Goal: Information Seeking & Learning: Compare options

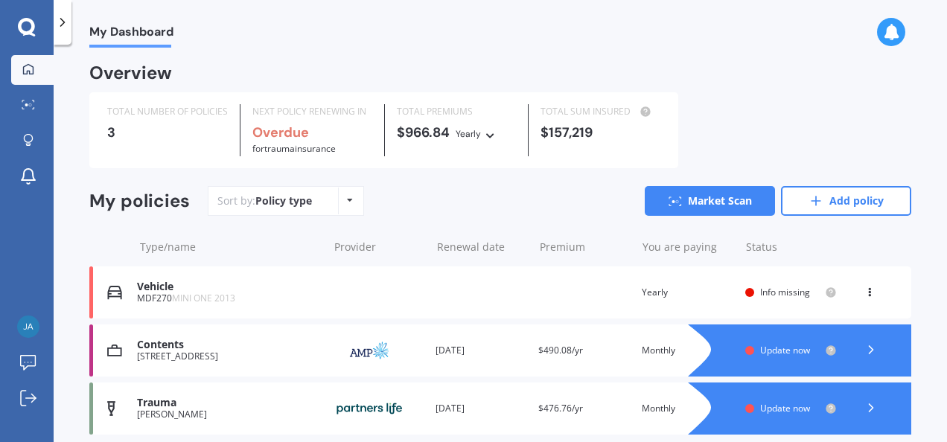
click at [864, 295] on div "View option View policy Delete" at bounding box center [870, 292] width 13 height 15
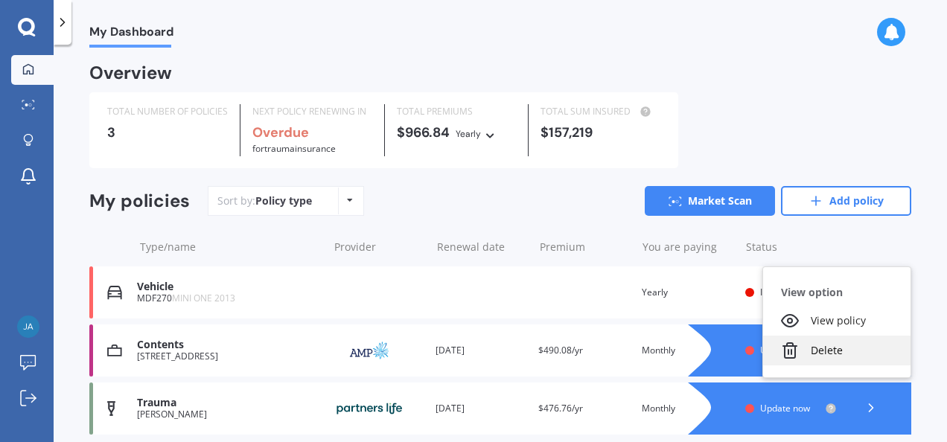
click at [816, 348] on div "Delete" at bounding box center [836, 351] width 147 height 30
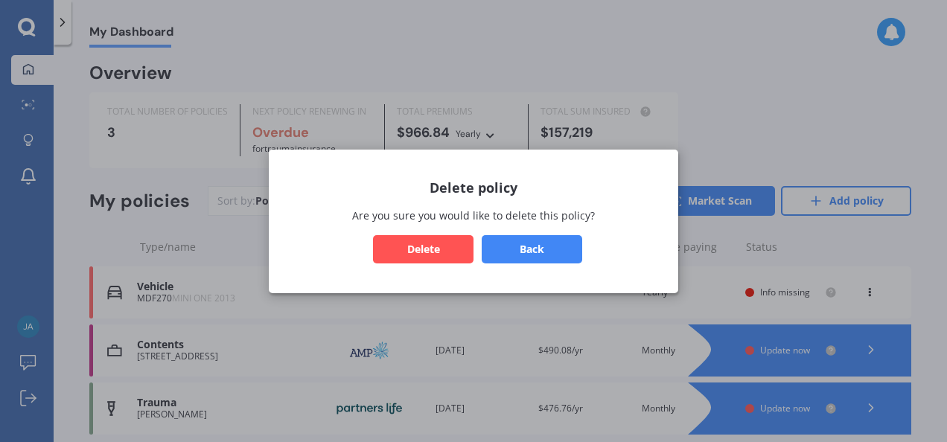
click at [438, 240] on button "Delete" at bounding box center [423, 248] width 100 height 28
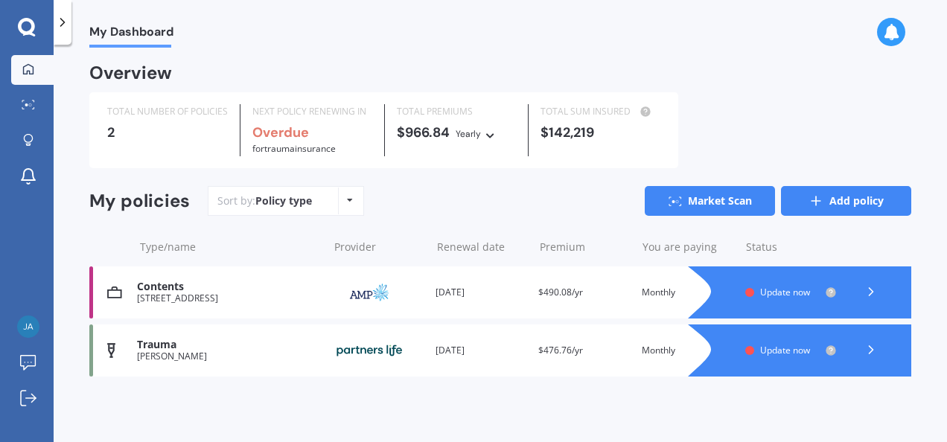
click at [851, 210] on link "Add policy" at bounding box center [846, 201] width 130 height 30
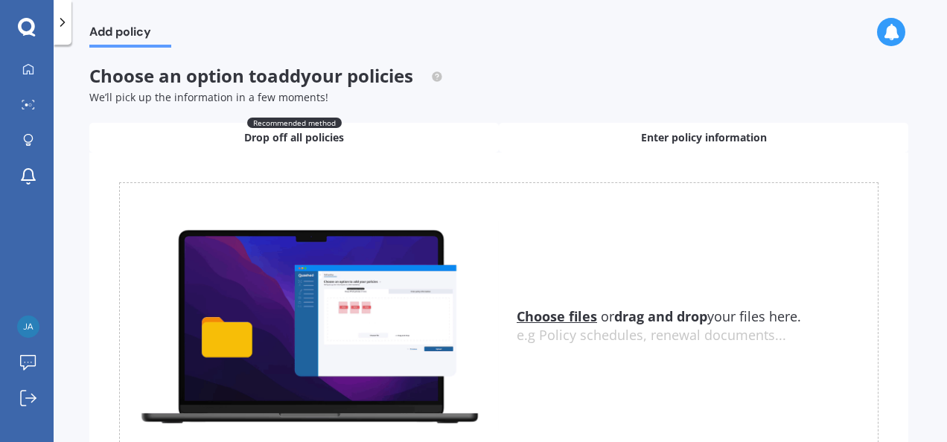
click at [656, 133] on span "Enter policy information" at bounding box center [704, 137] width 126 height 15
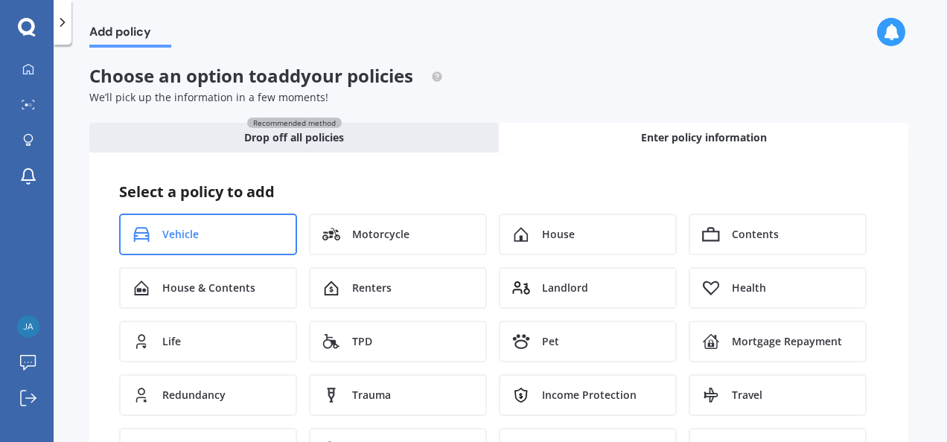
click at [205, 246] on div "Vehicle" at bounding box center [208, 235] width 178 height 42
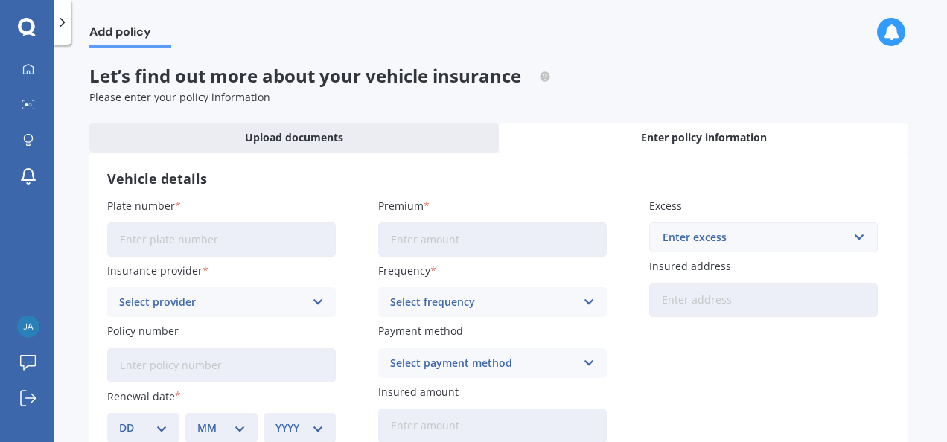
click at [205, 246] on input "Plate number" at bounding box center [221, 240] width 228 height 34
type input "RAH191"
click at [168, 301] on div "Select provider" at bounding box center [211, 302] width 185 height 16
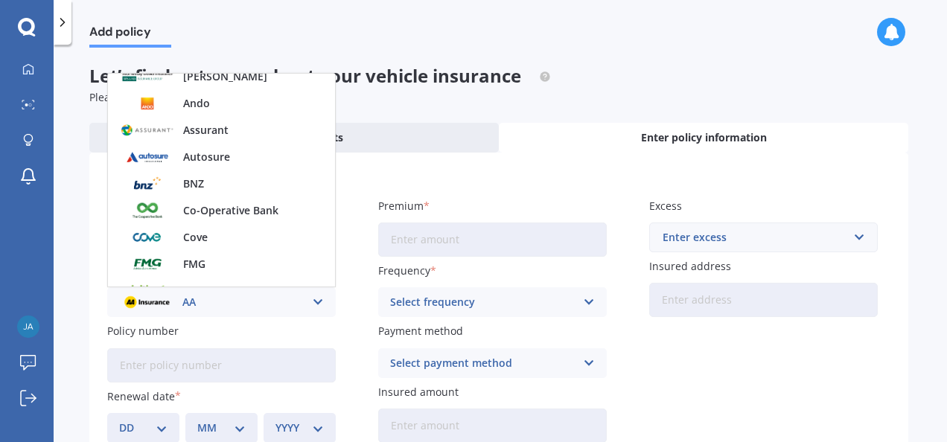
scroll to position [144, 0]
click at [180, 188] on div "BNZ" at bounding box center [221, 184] width 227 height 27
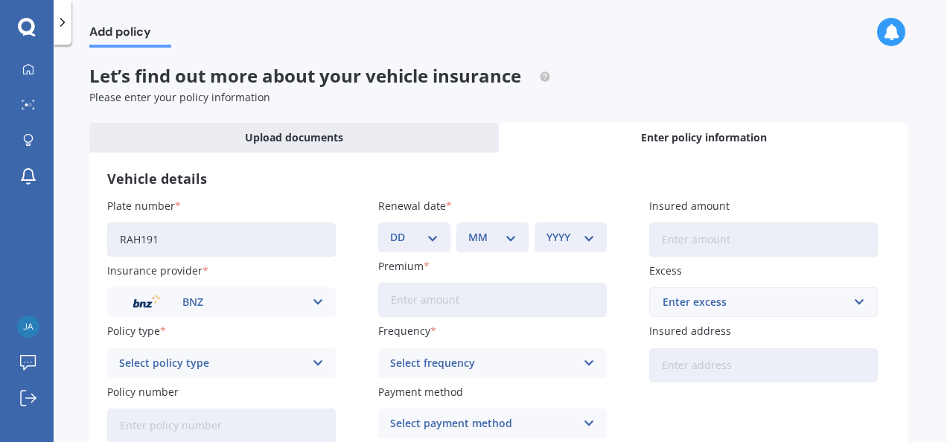
click at [186, 359] on div "Select policy type" at bounding box center [211, 363] width 185 height 16
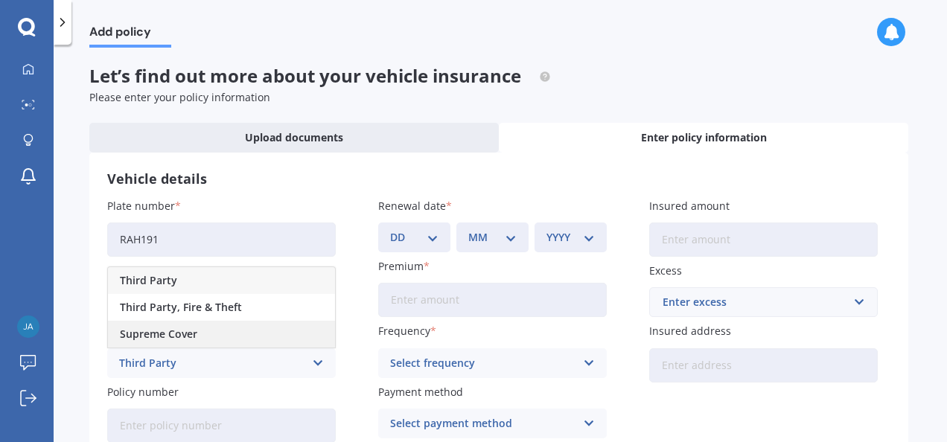
click at [176, 335] on span "Supreme Cover" at bounding box center [158, 334] width 77 height 10
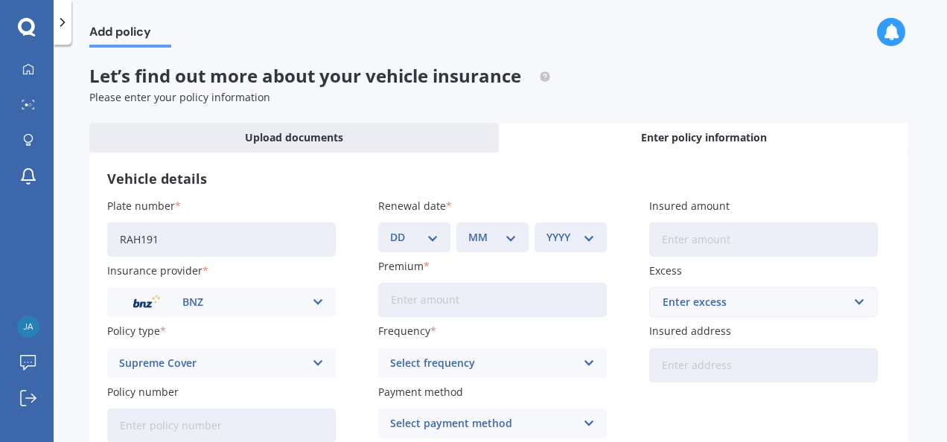
scroll to position [91, 0]
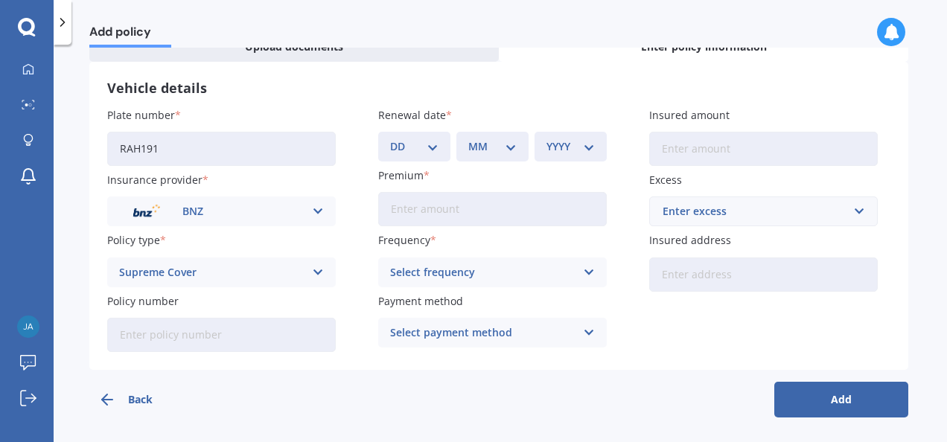
click at [415, 217] on input "Premium" at bounding box center [492, 209] width 228 height 34
type input "$98.26"
click at [437, 271] on div "Select frequency" at bounding box center [482, 272] width 185 height 16
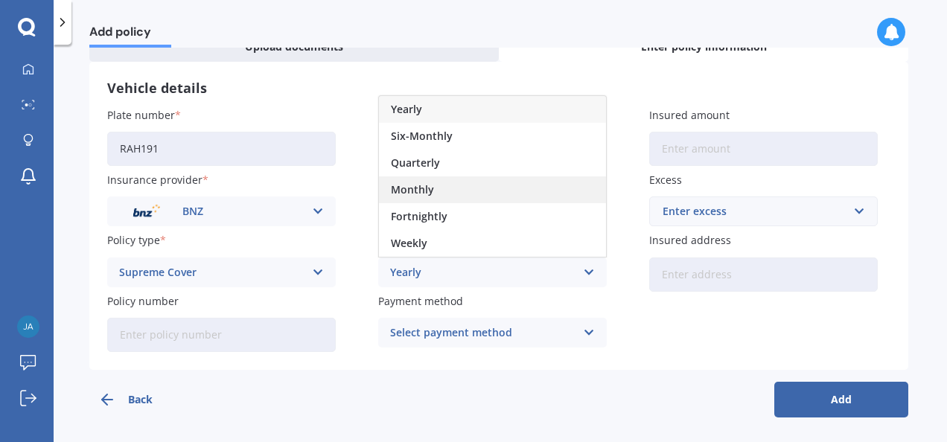
click at [438, 198] on div "Monthly" at bounding box center [492, 189] width 227 height 27
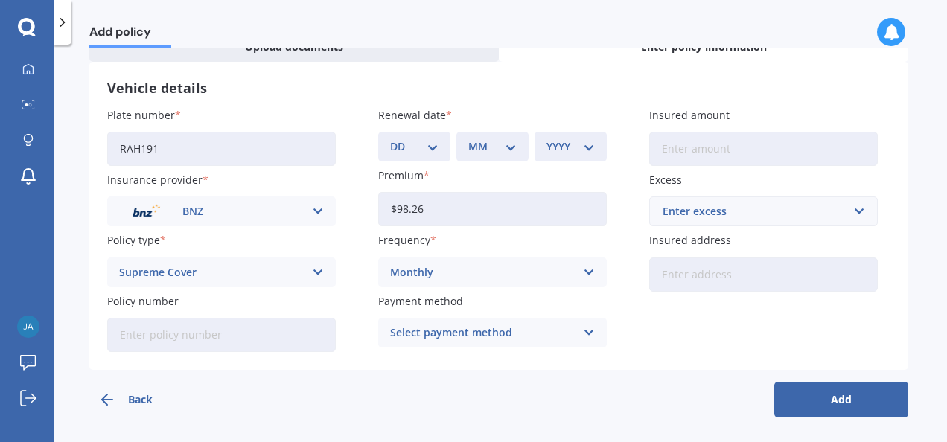
click at [437, 330] on div "Select payment method" at bounding box center [482, 332] width 185 height 16
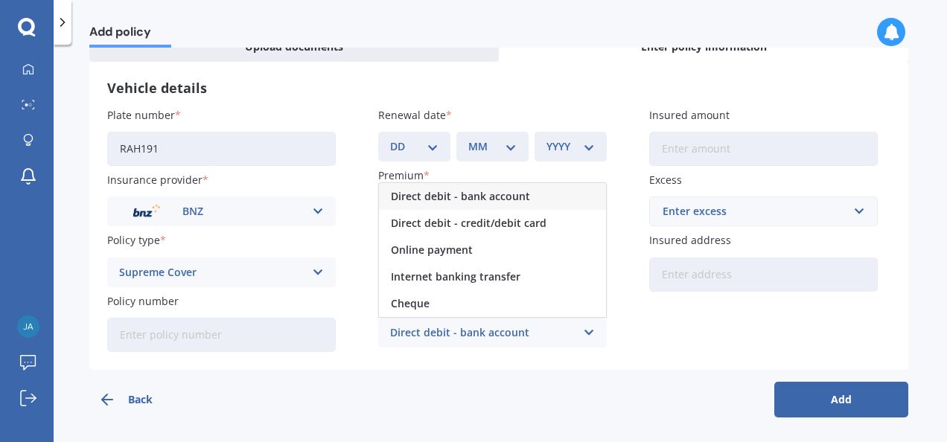
click at [435, 197] on span "Direct debit - bank account" at bounding box center [460, 196] width 139 height 10
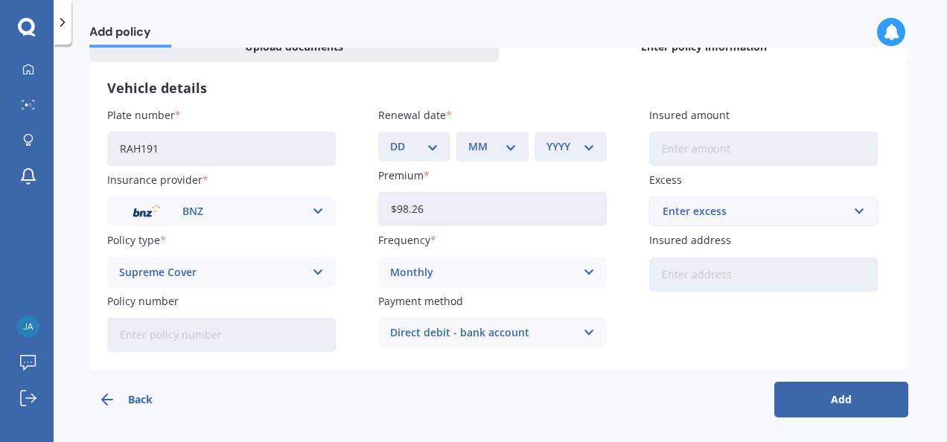
click at [723, 158] on input "Insured amount" at bounding box center [763, 149] width 228 height 34
type input "$17,000"
click at [694, 218] on div "Enter excess" at bounding box center [754, 211] width 184 height 16
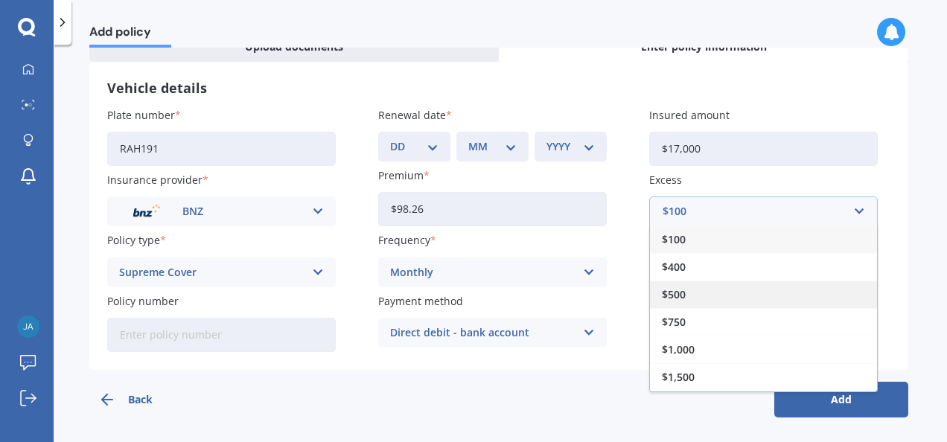
click at [678, 289] on span "$500" at bounding box center [674, 294] width 24 height 10
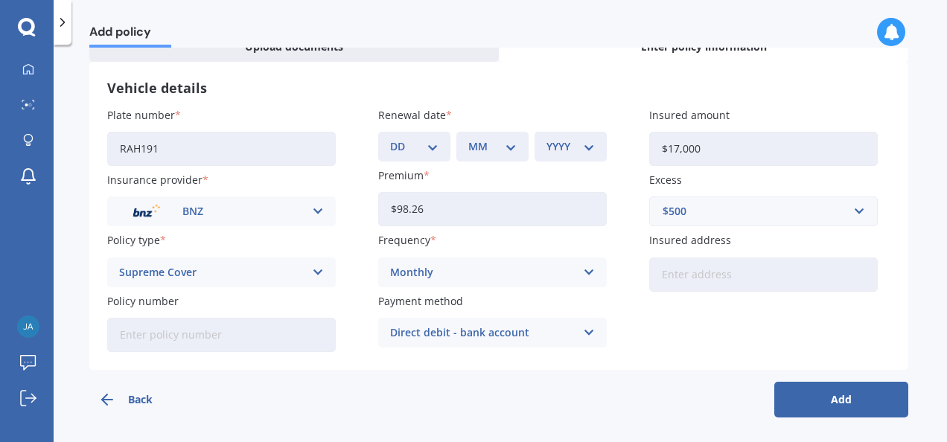
click at [675, 284] on input "Insured address" at bounding box center [763, 274] width 228 height 34
type input "[STREET_ADDRESS]"
click at [662, 323] on div "Plate number RAH191 Insurance provider BNZ AA AMI AMP ANZ ASB Aioi Nissay Dowa …" at bounding box center [498, 229] width 783 height 245
click at [211, 342] on input "Policy number" at bounding box center [221, 335] width 228 height 34
type input "MOTP00628107"
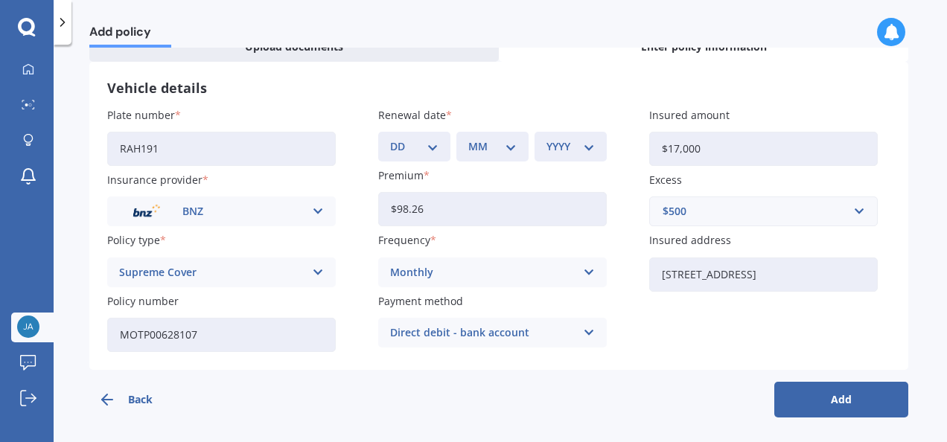
drag, startPoint x: 234, startPoint y: 336, endPoint x: 20, endPoint y: 317, distance: 214.5
click at [20, 317] on div "My Dashboard Market Scan Explore insurance Notifications [PERSON_NAME] Submit f…" at bounding box center [473, 221] width 947 height 442
click at [430, 146] on select "DD 01 02 03 04 05 06 07 08 09 10 11 12 13 14 15 16 17 18 19 20 21 22 23 24 25 2…" at bounding box center [414, 146] width 48 height 16
select select "12"
click at [390, 138] on select "DD 01 02 03 04 05 06 07 08 09 10 11 12 13 14 15 16 17 18 19 20 21 22 23 24 25 2…" at bounding box center [414, 146] width 48 height 16
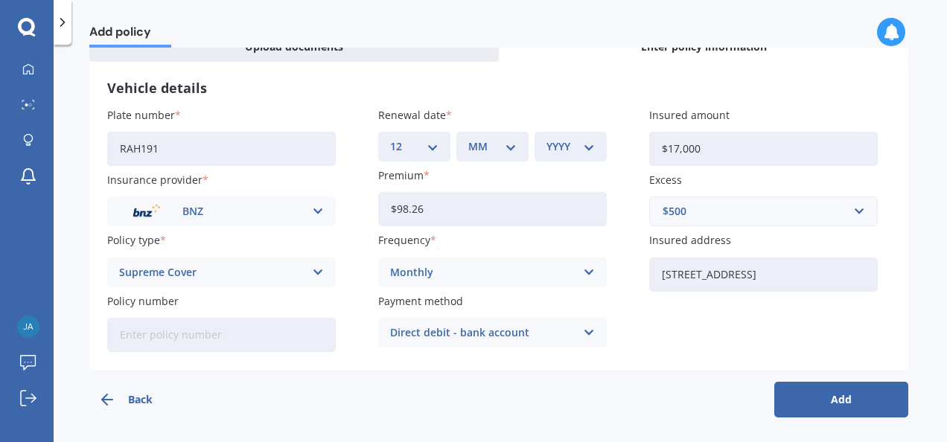
click at [503, 141] on select "MM 01 02 03 04 05 06 07 08 09 10 11 12" at bounding box center [492, 146] width 48 height 16
select select "01"
click at [468, 138] on select "MM 01 02 03 04 05 06 07 08 09 10 11 12" at bounding box center [492, 146] width 48 height 16
click at [572, 150] on select "YYYY 2027 2026 2025 2024 2023 2022 2021 2020 2019 2018 2017 2016 2015 2014 2013…" at bounding box center [570, 146] width 48 height 16
select select "2026"
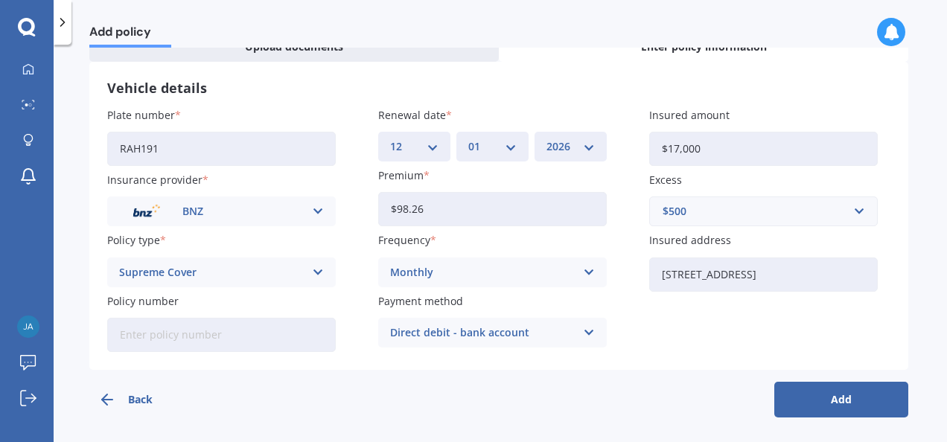
click at [546, 138] on select "YYYY 2027 2026 2025 2024 2023 2022 2021 2020 2019 2018 2017 2016 2015 2014 2013…" at bounding box center [570, 146] width 48 height 16
click at [505, 359] on div "Vehicle details Plate number RAH191 Insurance provider BNZ AA AMI AMP ANZ ASB A…" at bounding box center [498, 216] width 819 height 308
click at [447, 147] on div "DD 01 02 03 04 05 06 07 08 09 10 11 12 13 14 15 16 17 18 19 20 21 22 23 24 25 2…" at bounding box center [414, 147] width 72 height 30
click at [433, 144] on select "DD 01 02 03 04 05 06 07 08 09 10 11 12 13 14 15 16 17 18 19 20 21 22 23 24 25 2…" at bounding box center [414, 146] width 48 height 16
select select "10"
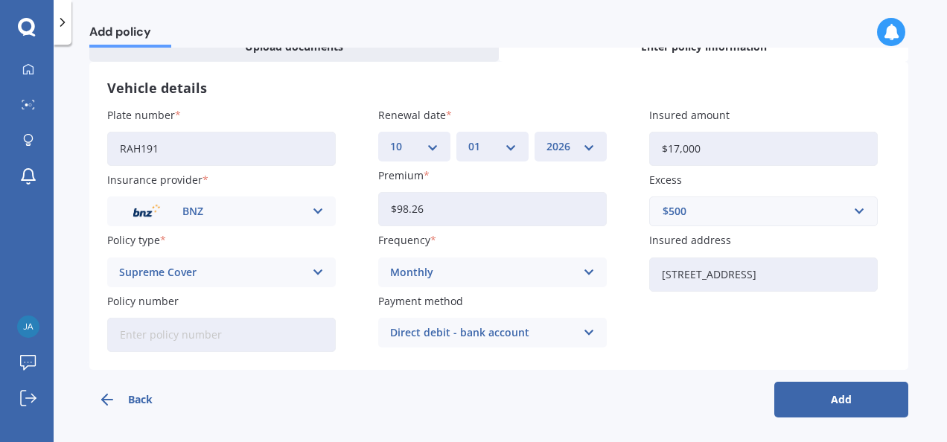
click at [390, 138] on select "DD 01 02 03 04 05 06 07 08 09 10 11 12 13 14 15 16 17 18 19 20 21 22 23 24 25 2…" at bounding box center [414, 146] width 48 height 16
click at [676, 146] on input "$17,000" at bounding box center [763, 149] width 228 height 34
type input "$18,000"
click at [681, 364] on div "Vehicle details Plate number RAH191 Insurance provider BNZ AA AMI AMP ANZ ASB A…" at bounding box center [498, 216] width 819 height 308
click at [834, 391] on button "Add" at bounding box center [841, 400] width 134 height 36
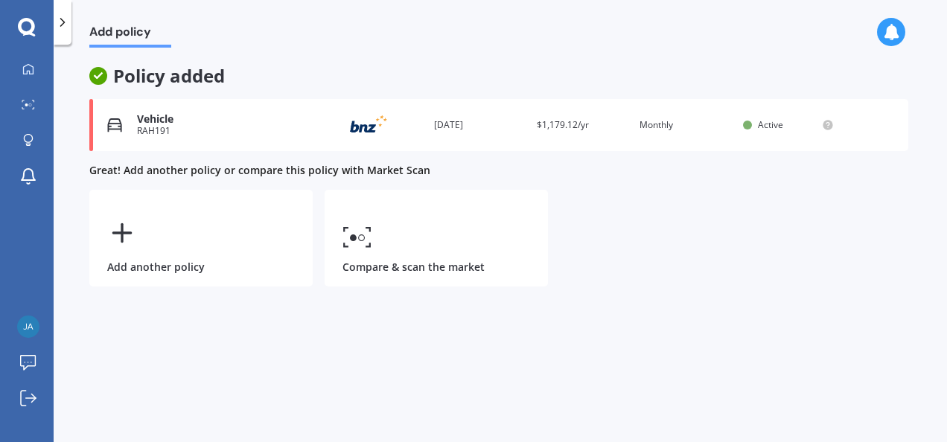
scroll to position [0, 0]
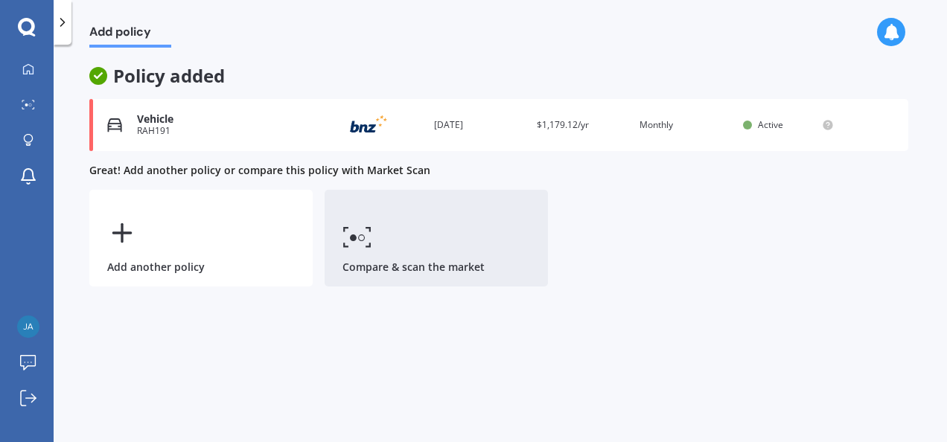
click at [421, 268] on link "Compare & scan the market" at bounding box center [435, 238] width 223 height 97
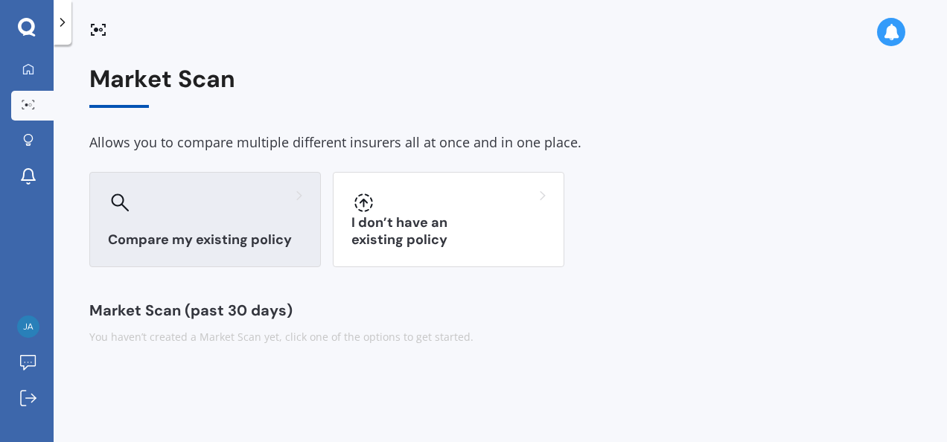
click at [208, 217] on div "Compare my existing policy" at bounding box center [204, 219] width 231 height 95
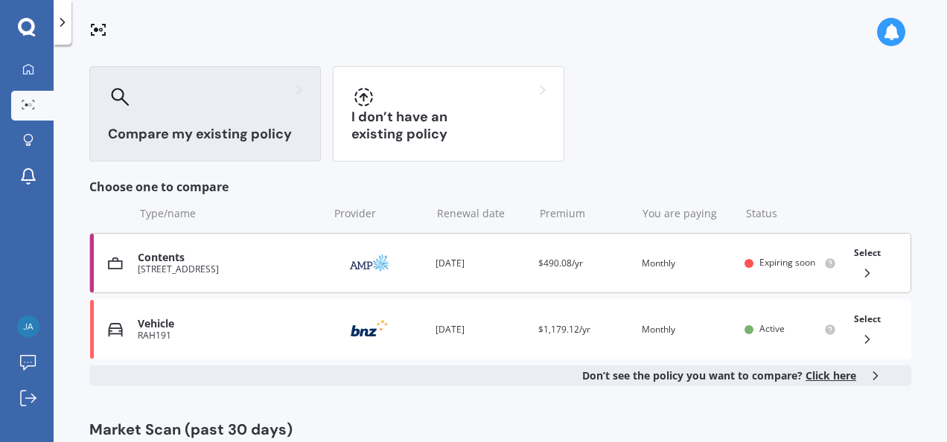
scroll to position [153, 0]
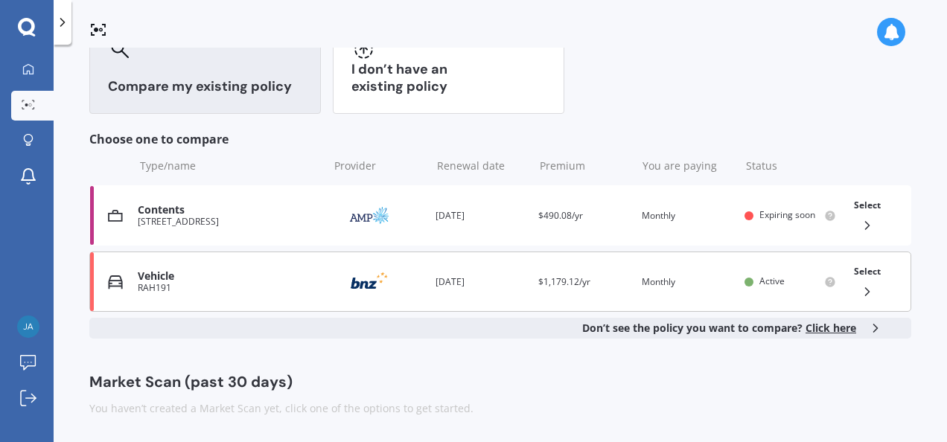
click at [220, 292] on div "RAH191" at bounding box center [229, 288] width 182 height 10
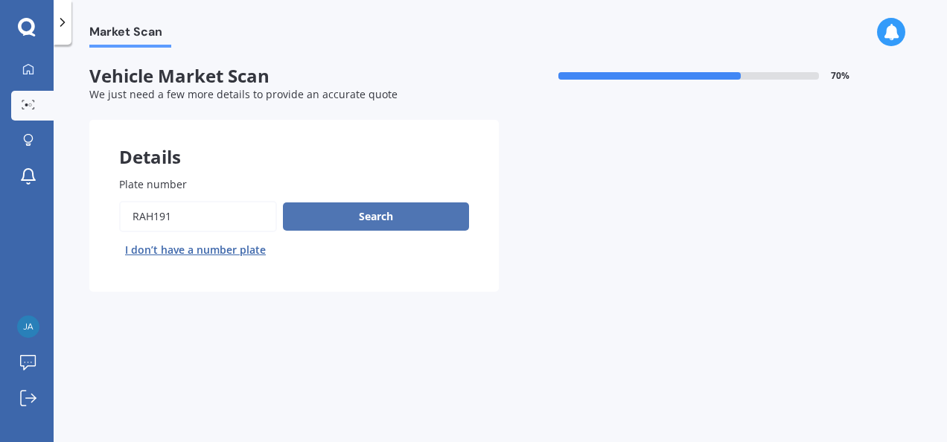
click at [345, 210] on button "Search" at bounding box center [376, 216] width 186 height 28
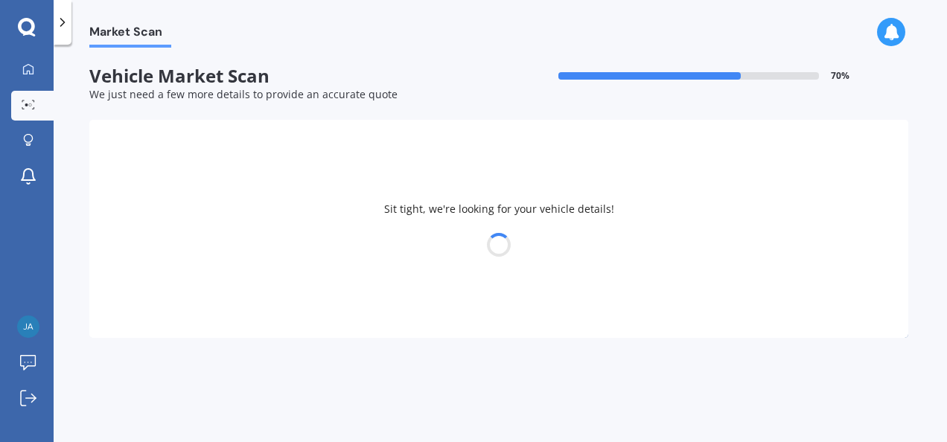
select select "HONDA"
select select "VEZEL"
select select "29"
select select "01"
select select "1986"
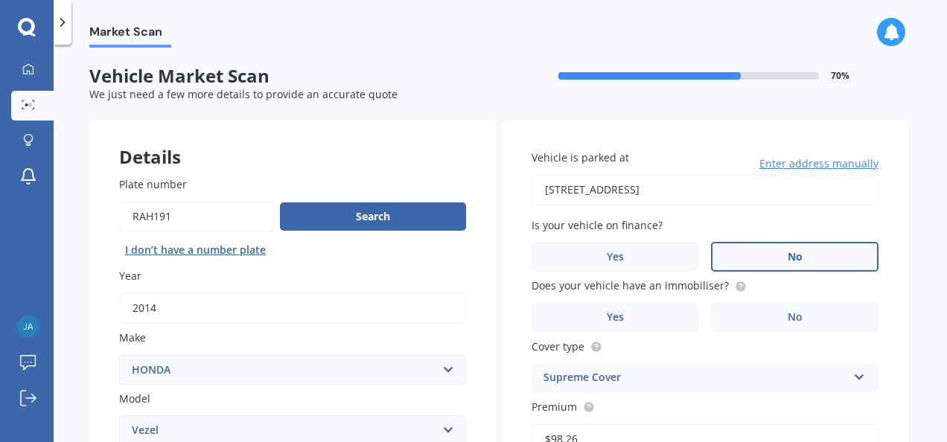
click at [761, 260] on label "No" at bounding box center [794, 257] width 167 height 30
click at [0, 0] on input "No" at bounding box center [0, 0] width 0 height 0
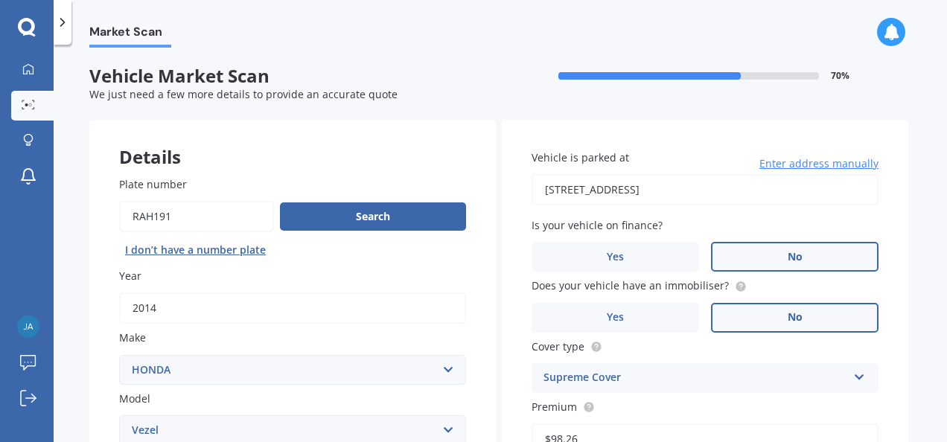
click at [749, 316] on label "No" at bounding box center [794, 318] width 167 height 30
click at [0, 0] on input "No" at bounding box center [0, 0] width 0 height 0
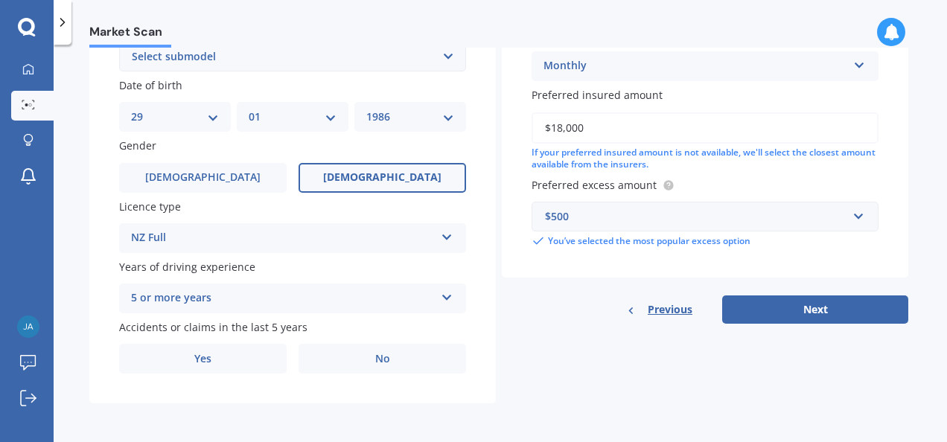
scroll to position [436, 0]
click at [400, 366] on label "No" at bounding box center [381, 359] width 167 height 30
click at [0, 0] on input "No" at bounding box center [0, 0] width 0 height 0
click at [342, 304] on div "5 or more years" at bounding box center [283, 298] width 304 height 18
click at [546, 392] on div "Details Plate number Search I don’t have a number plate Year [DATE] Make Select…" at bounding box center [498, 45] width 819 height 718
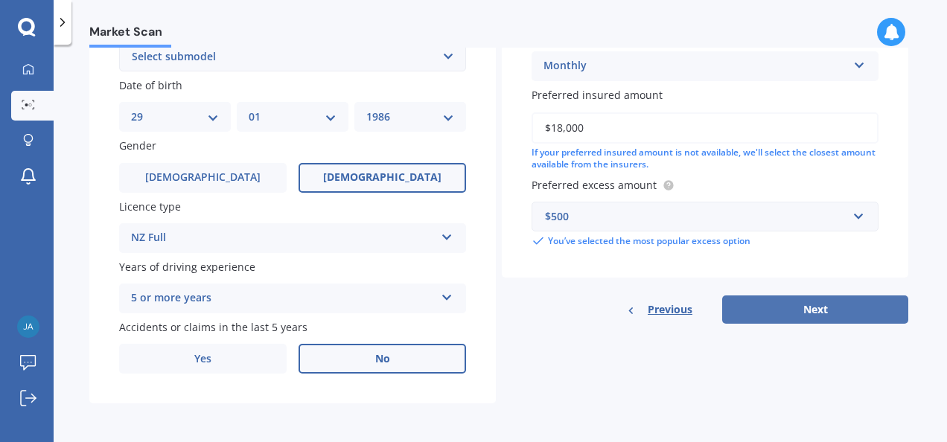
click at [761, 311] on button "Next" at bounding box center [815, 309] width 186 height 28
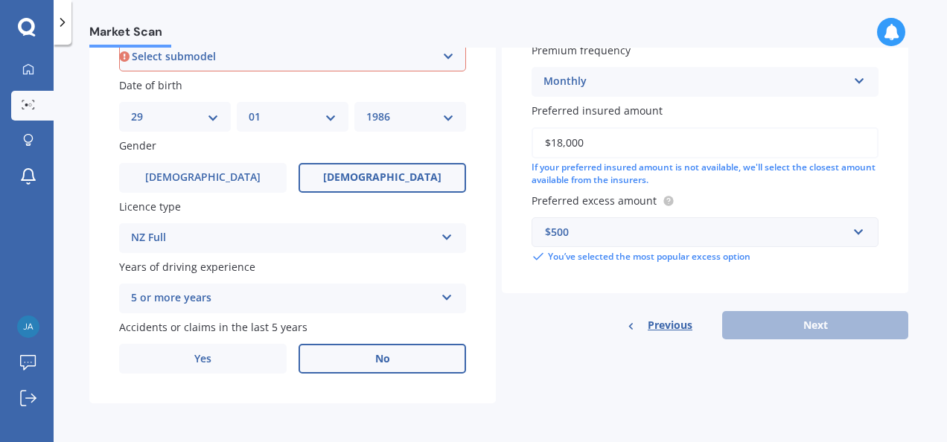
scroll to position [404, 0]
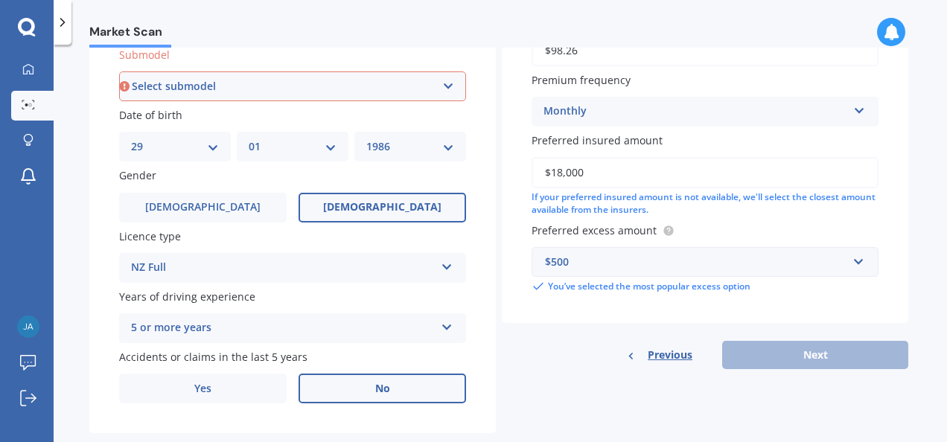
click at [287, 77] on select "Select submodel Hatchback Petrol Hybrid Hybrid 4WD" at bounding box center [292, 86] width 347 height 30
select select "HYBRID"
click at [119, 72] on select "Select submodel Hatchback Petrol Hybrid Hybrid 4WD" at bounding box center [292, 86] width 347 height 30
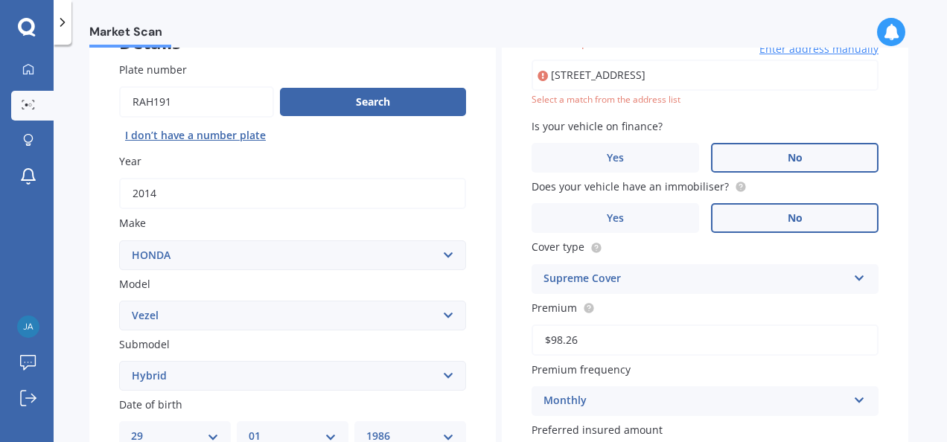
scroll to position [101, 0]
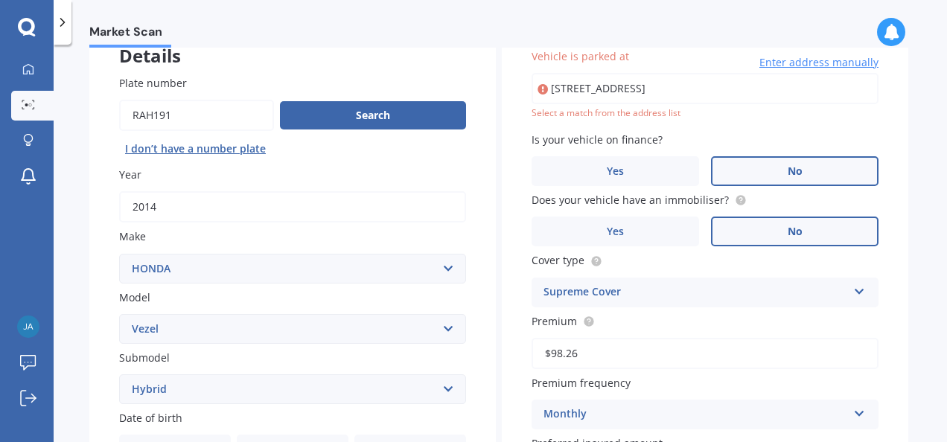
type input "[STREET_ADDRESS]"
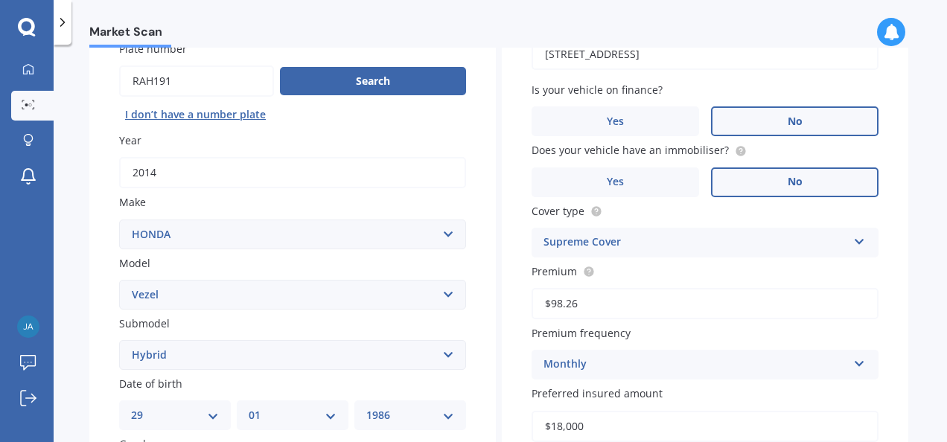
scroll to position [436, 0]
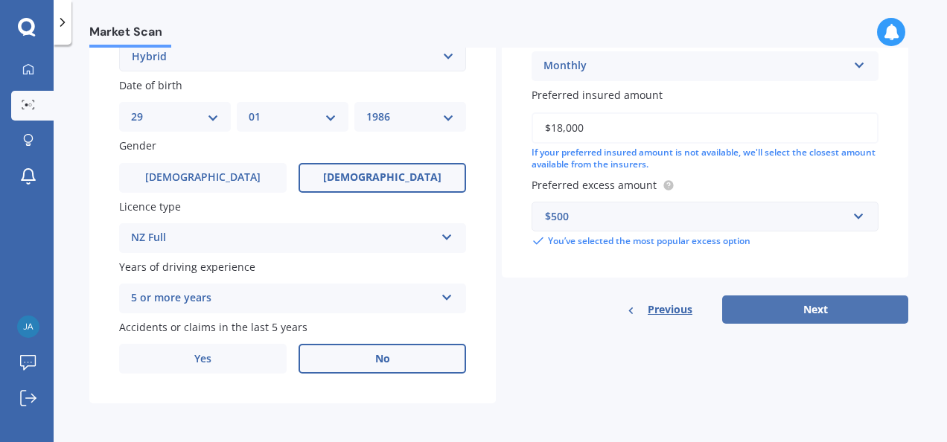
click at [738, 311] on button "Next" at bounding box center [815, 309] width 186 height 28
select select "29"
select select "01"
select select "1986"
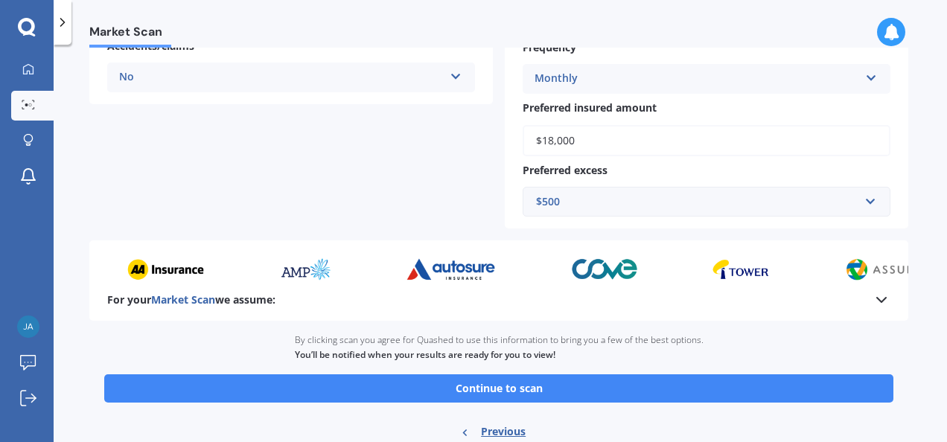
scroll to position [450, 0]
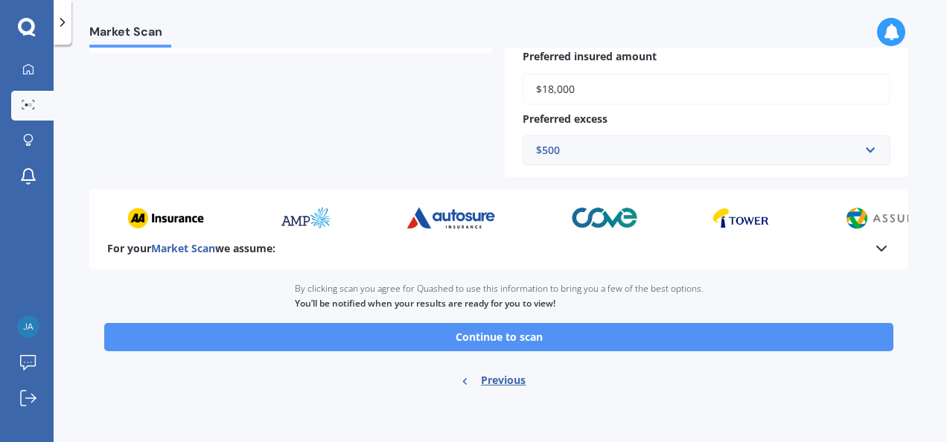
click at [455, 339] on button "Continue to scan" at bounding box center [498, 337] width 789 height 28
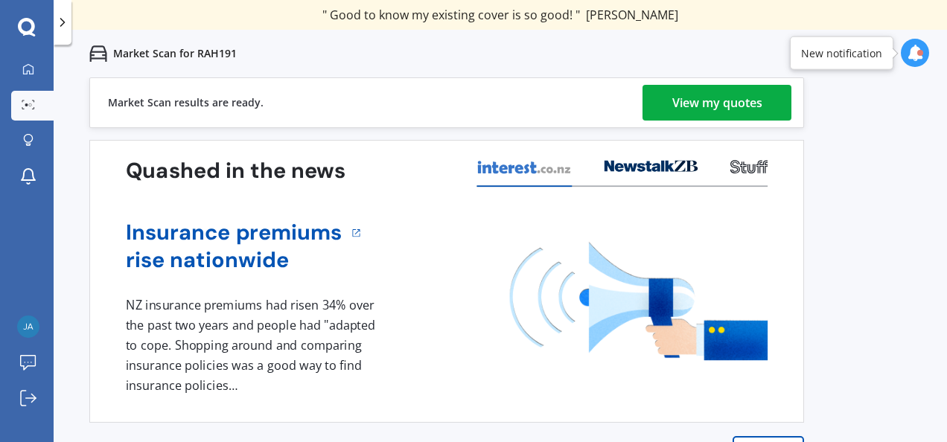
click at [717, 101] on div "View my quotes" at bounding box center [717, 103] width 90 height 36
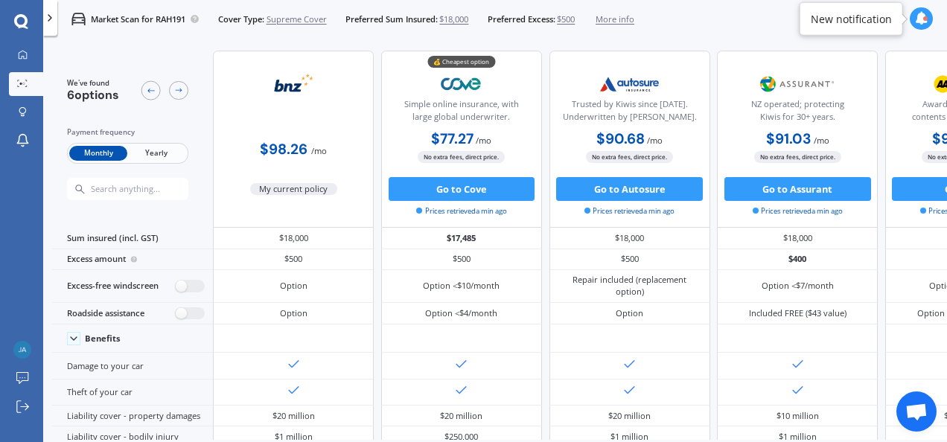
drag, startPoint x: 435, startPoint y: 188, endPoint x: 255, endPoint y: 183, distance: 180.9
click at [255, 183] on div "$98.26 / mo My current policy 💰 Cheapest option Simple online insurance, with l…" at bounding box center [713, 139] width 1000 height 177
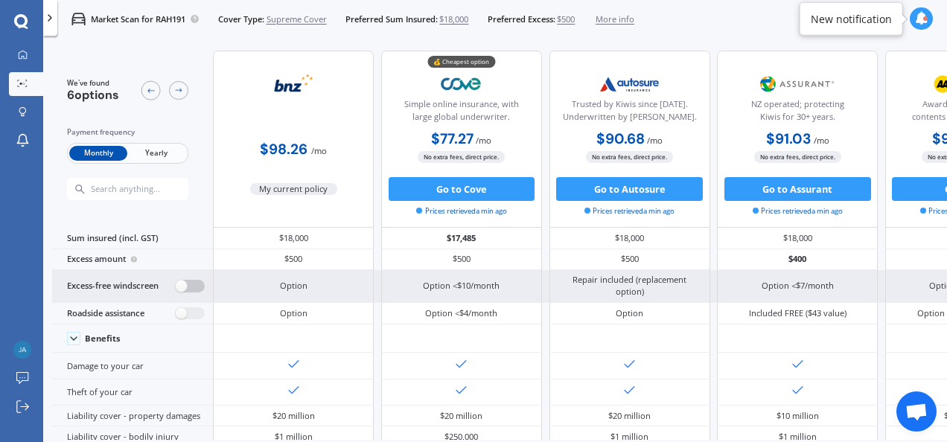
click at [189, 282] on label at bounding box center [190, 286] width 29 height 13
radio input "true"
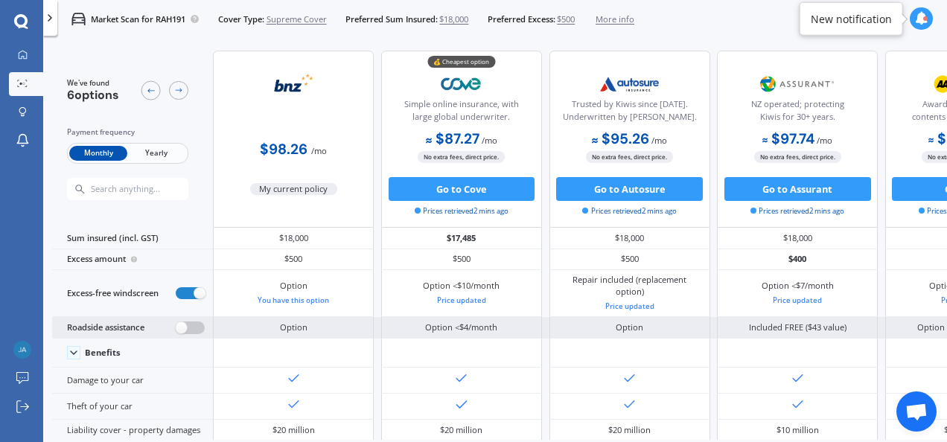
click at [189, 328] on label at bounding box center [190, 327] width 29 height 13
radio input "true"
